Goal: Use online tool/utility: Utilize a website feature to perform a specific function

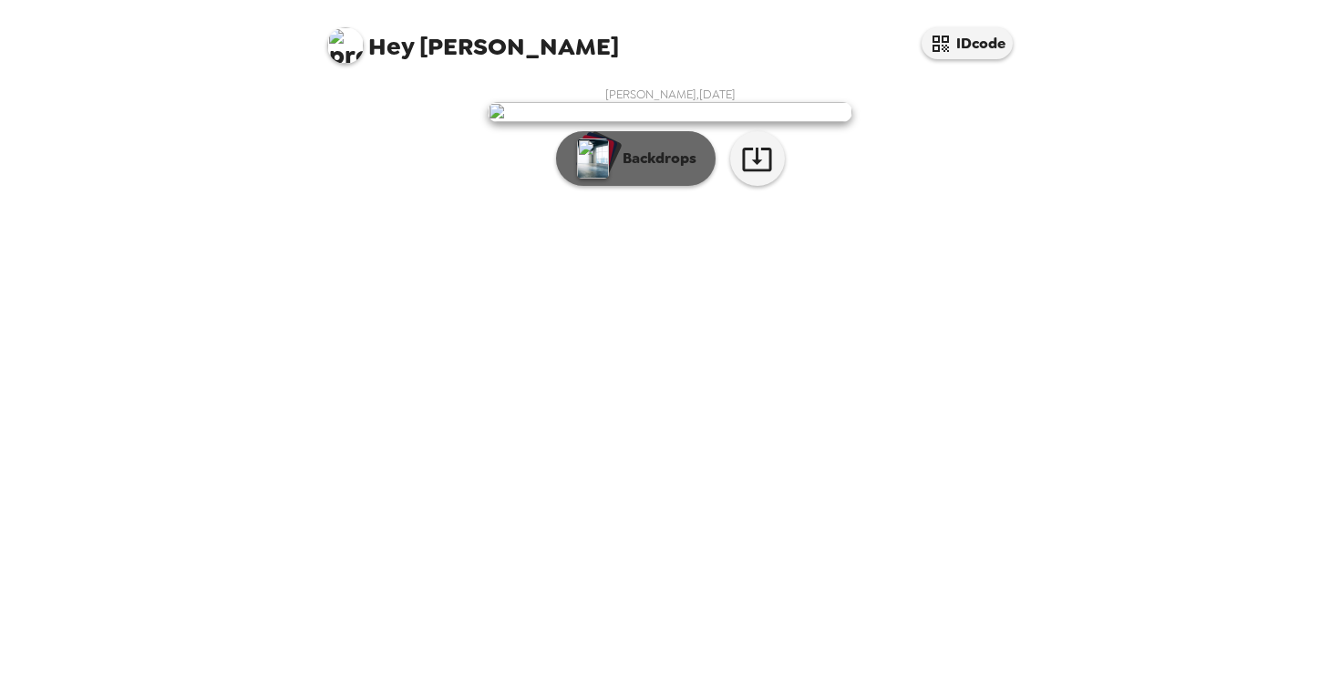
click at [661, 170] on p "Backdrops" at bounding box center [654, 159] width 83 height 22
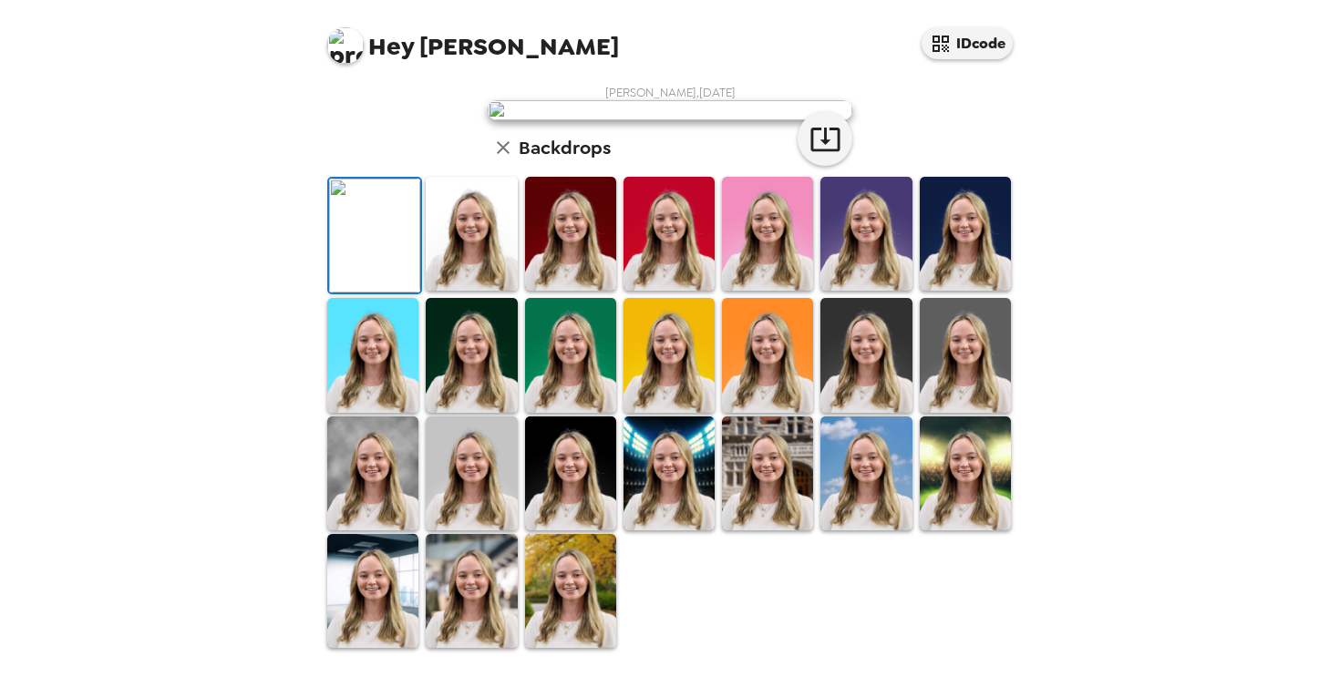
click at [581, 603] on img at bounding box center [570, 591] width 91 height 114
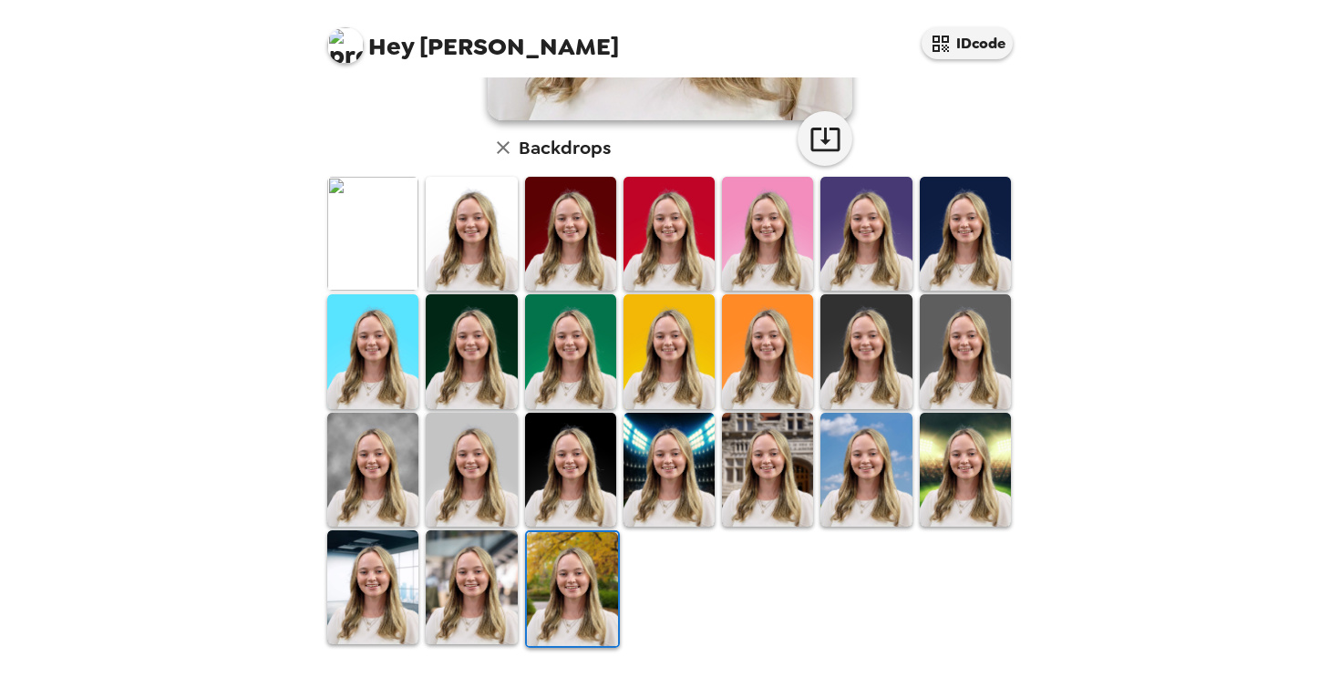
click at [475, 616] on img at bounding box center [471, 588] width 91 height 114
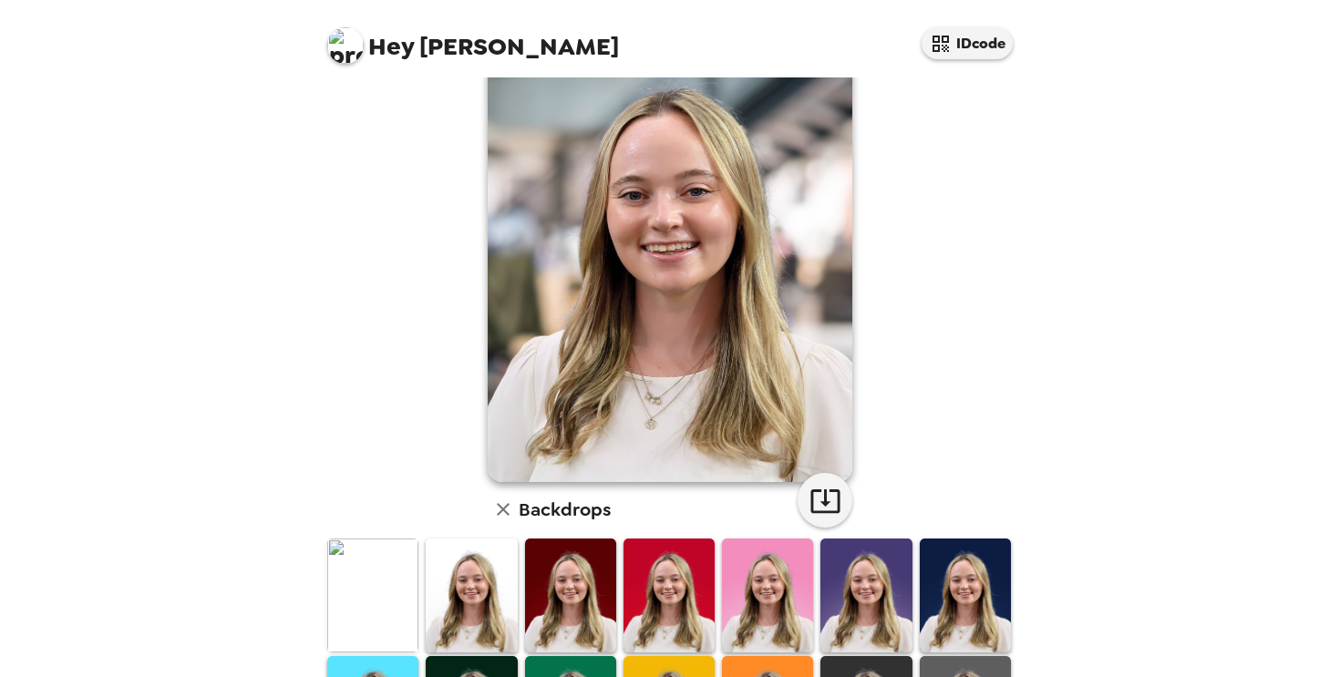
scroll to position [62, 0]
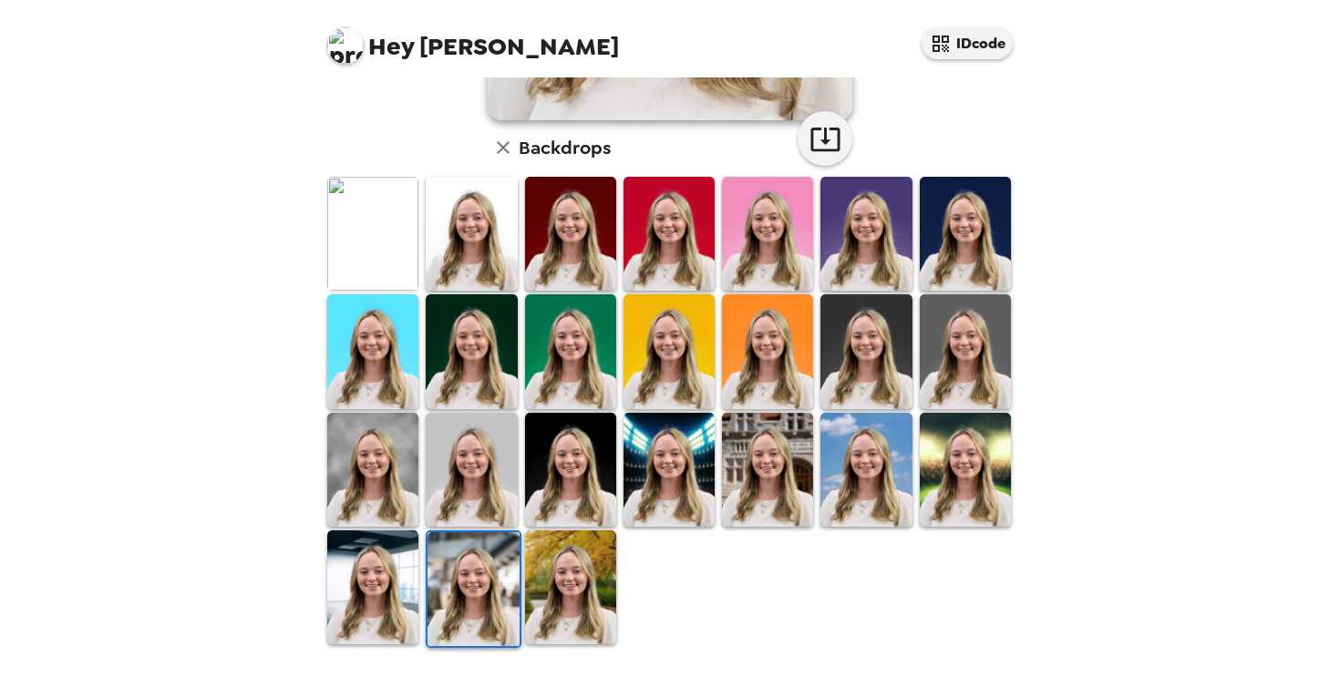
click at [370, 600] on img at bounding box center [372, 588] width 91 height 114
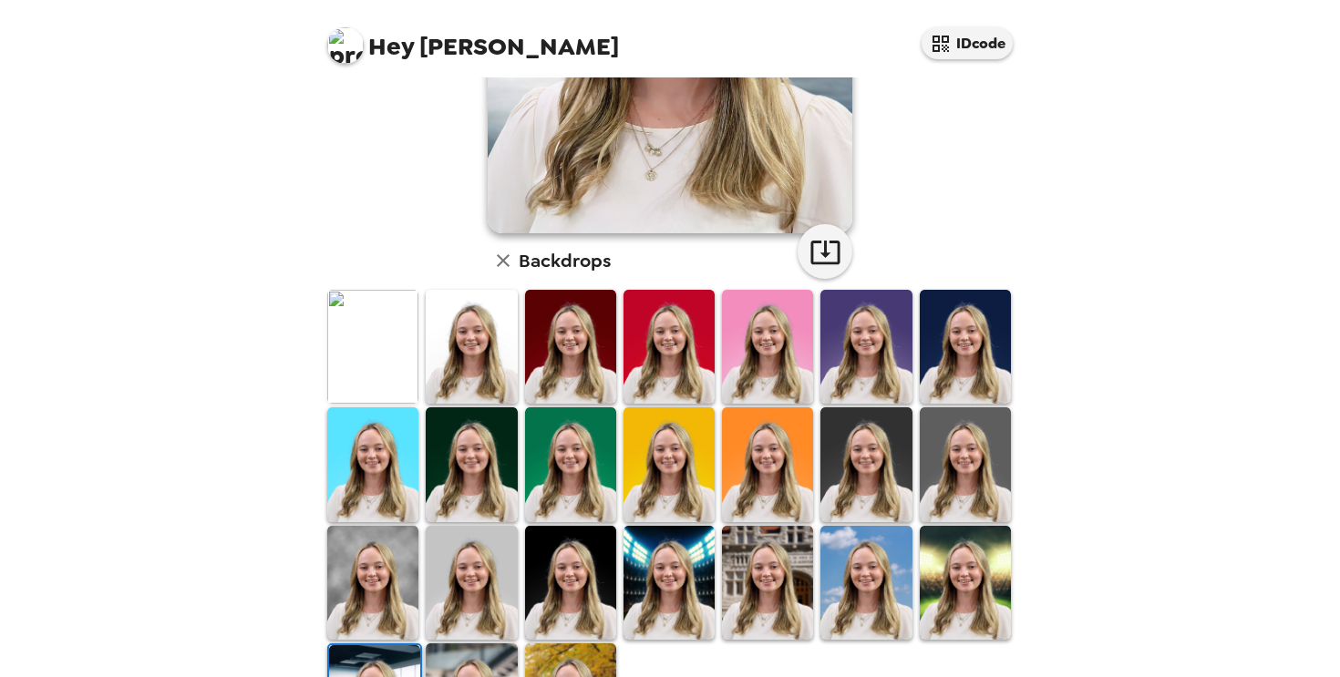
scroll to position [341, 0]
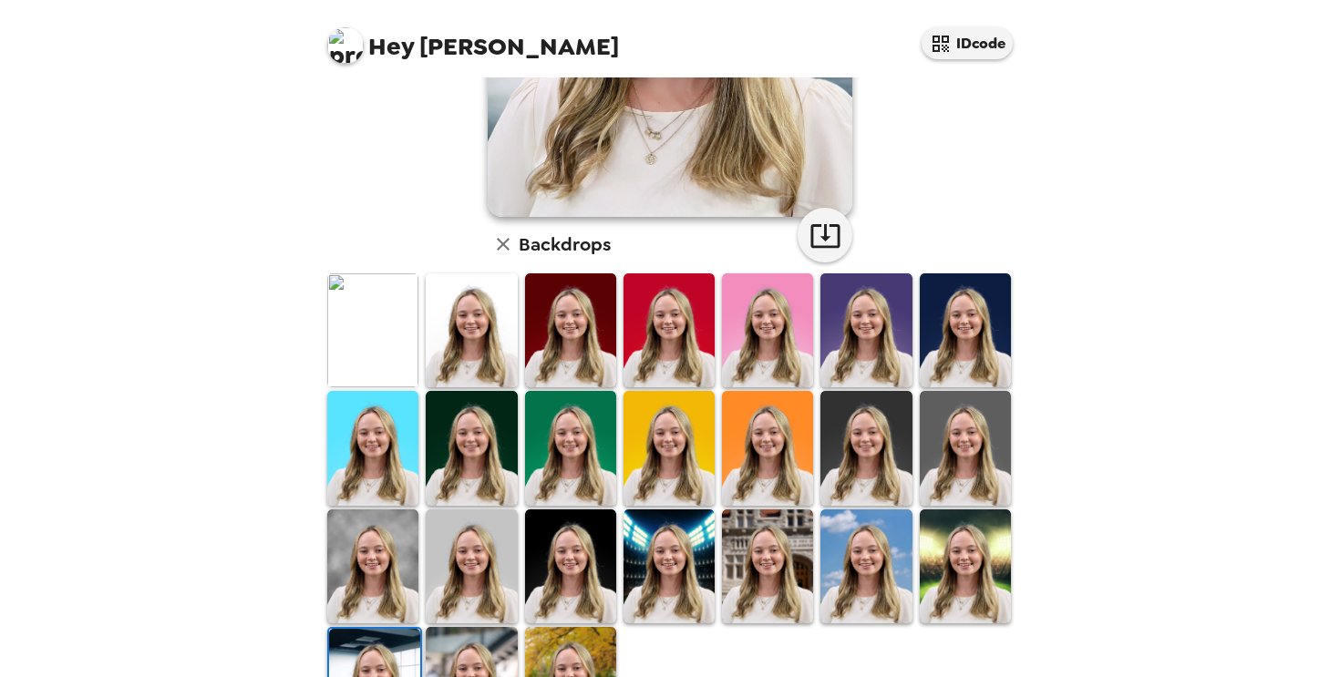
click at [470, 568] on img at bounding box center [471, 567] width 91 height 114
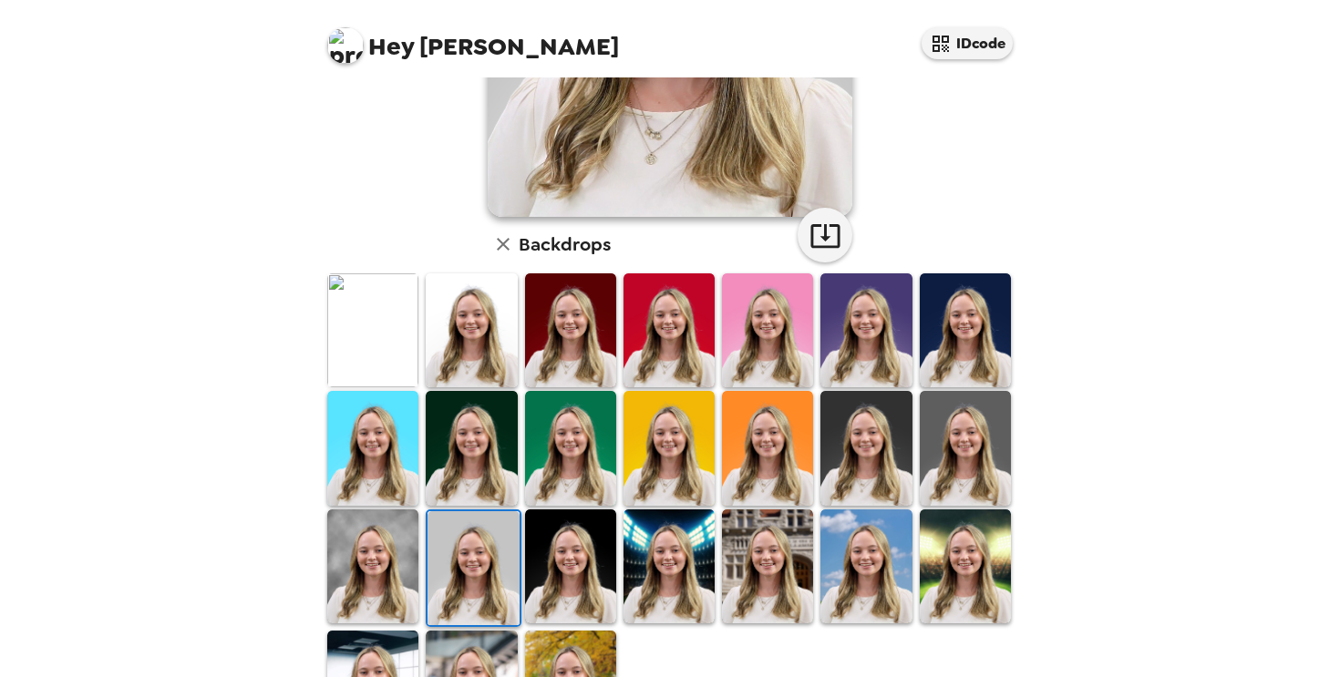
click at [470, 568] on img at bounding box center [473, 568] width 91 height 114
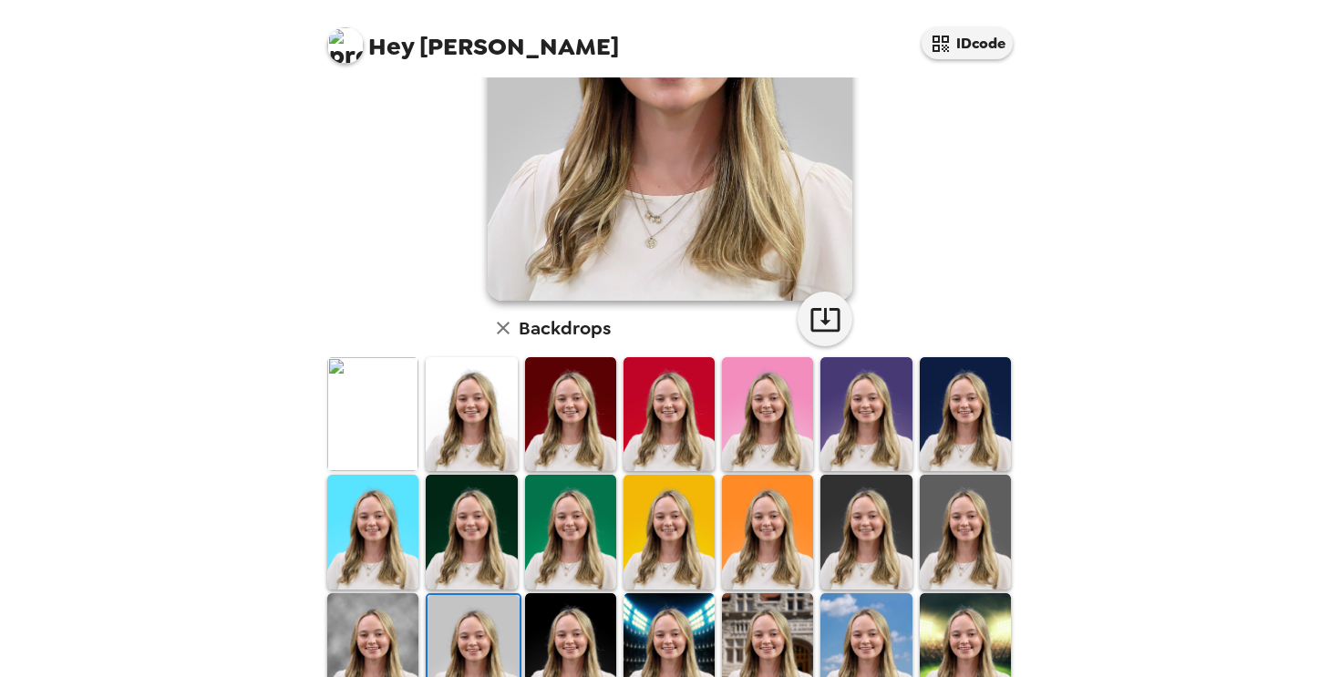
scroll to position [260, 0]
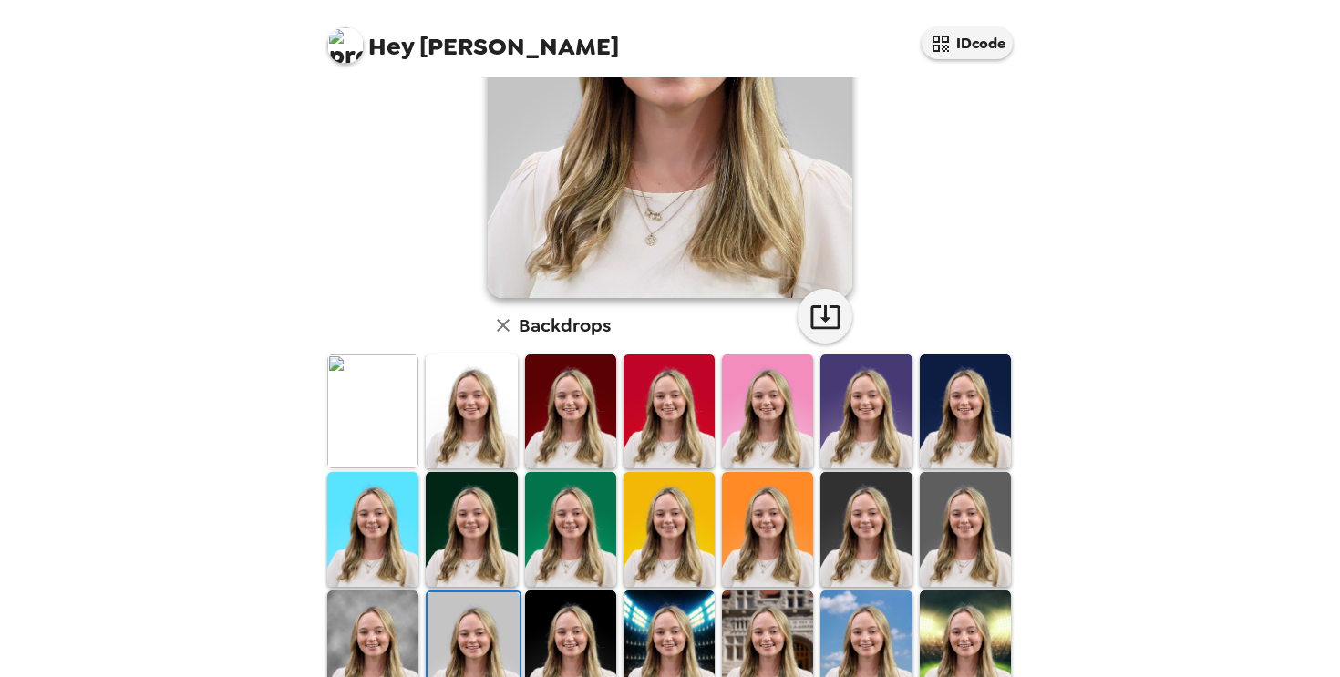
click at [953, 545] on img at bounding box center [965, 529] width 91 height 114
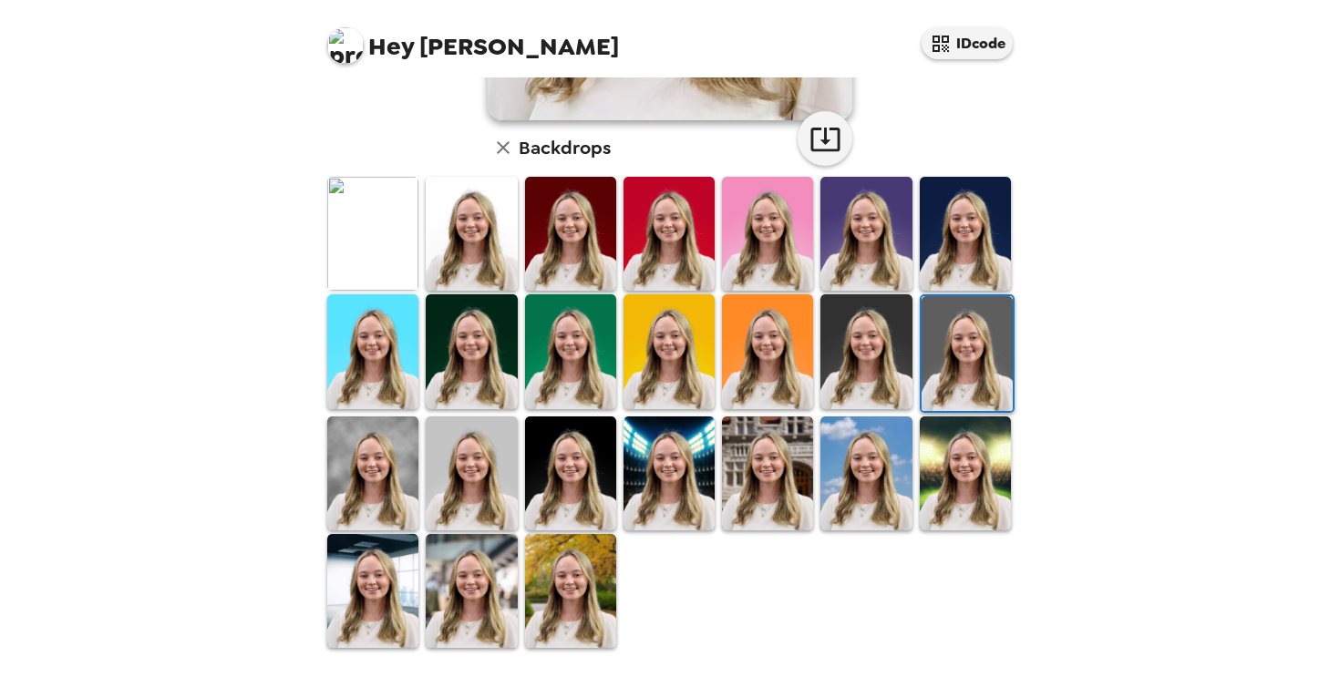
scroll to position [438, 0]
click at [366, 620] on img at bounding box center [372, 591] width 91 height 114
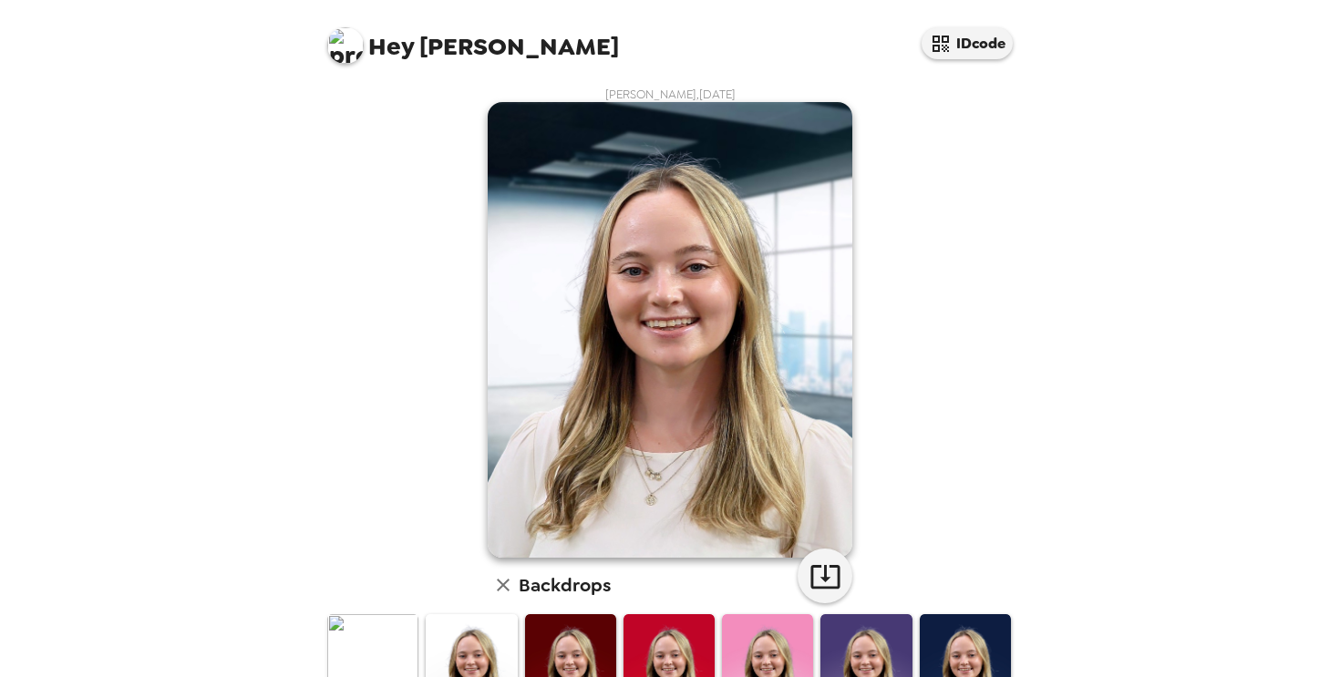
scroll to position [0, 0]
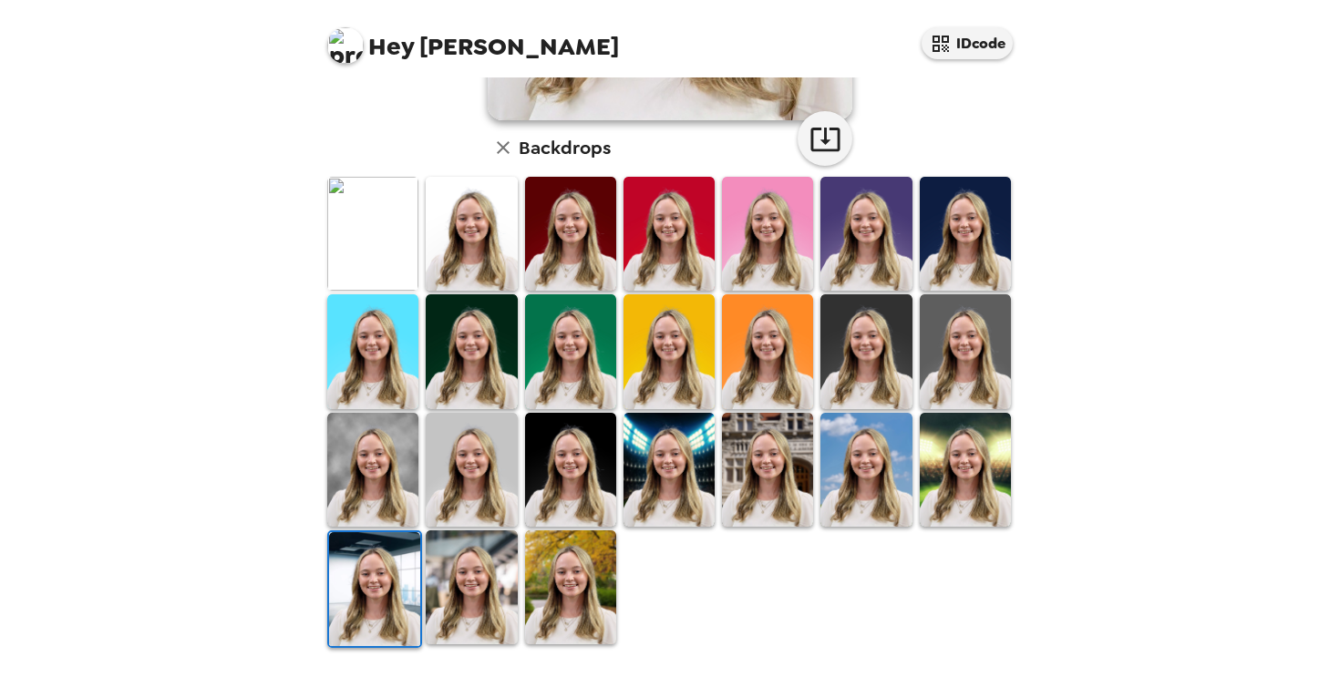
click at [509, 584] on img at bounding box center [471, 588] width 91 height 114
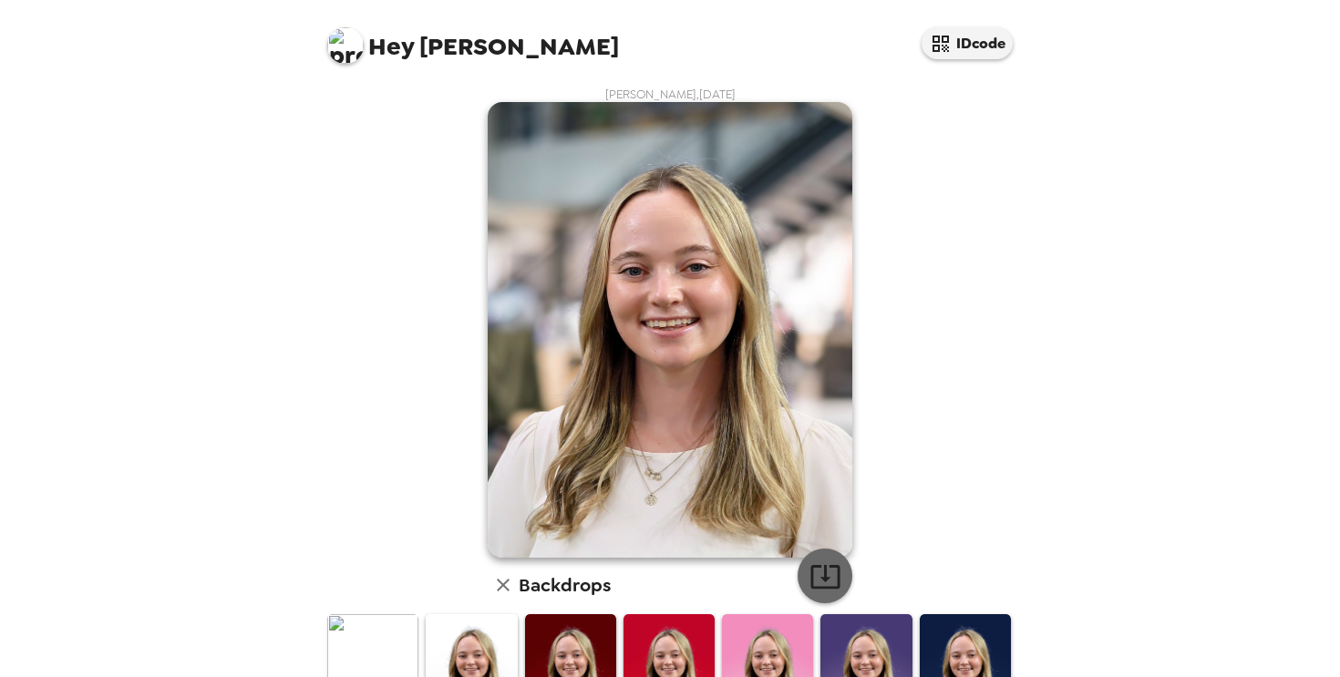
click at [829, 591] on icon "button" at bounding box center [825, 577] width 32 height 32
